Goal: Find specific page/section: Find specific page/section

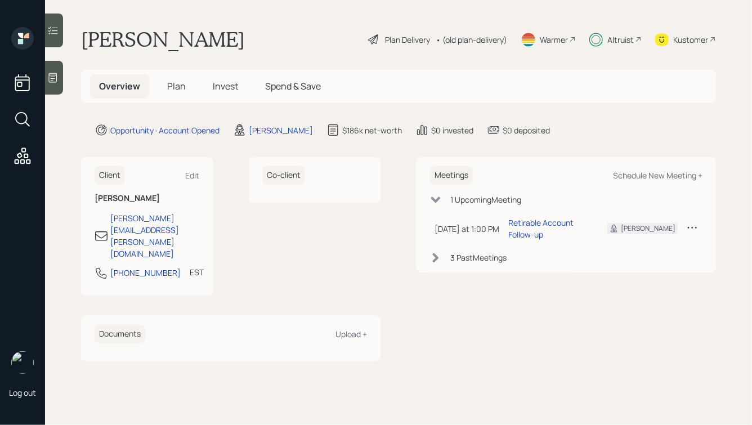
click at [164, 83] on h5 "Plan" at bounding box center [176, 86] width 37 height 24
